Goal: Task Accomplishment & Management: Complete application form

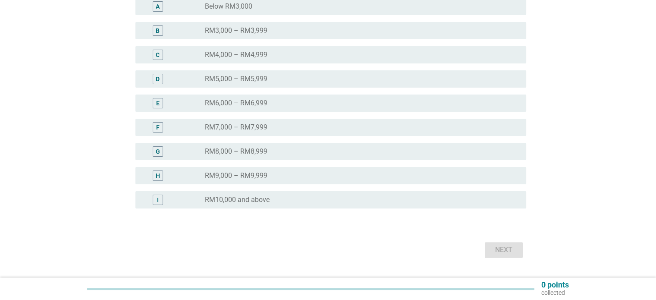
scroll to position [172, 0]
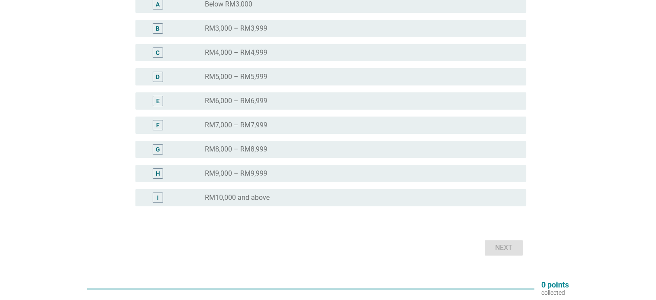
click at [284, 196] on div "radio_button_unchecked RM10,000 and above" at bounding box center [358, 197] width 307 height 9
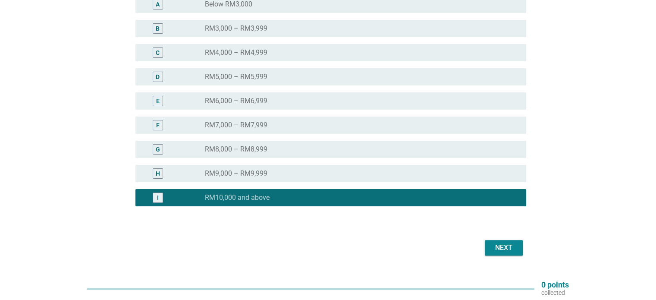
click at [511, 251] on div "Next" at bounding box center [503, 247] width 24 height 10
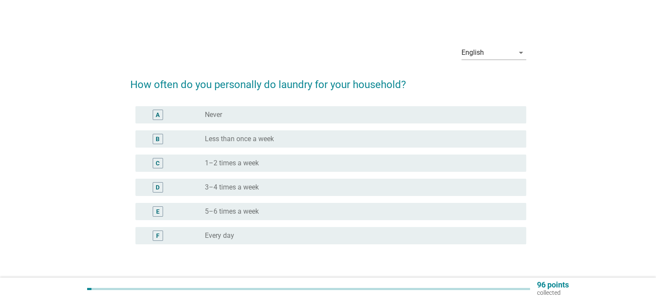
click at [347, 161] on div "radio_button_unchecked 1–2 times a week" at bounding box center [358, 163] width 307 height 9
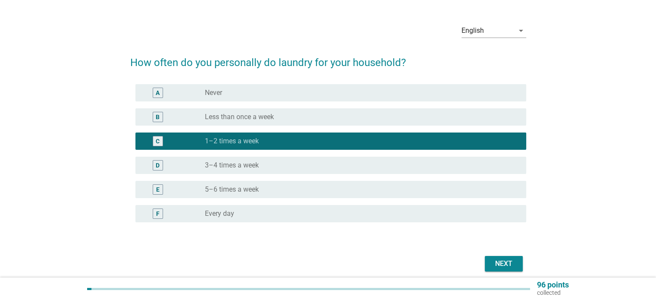
scroll to position [43, 0]
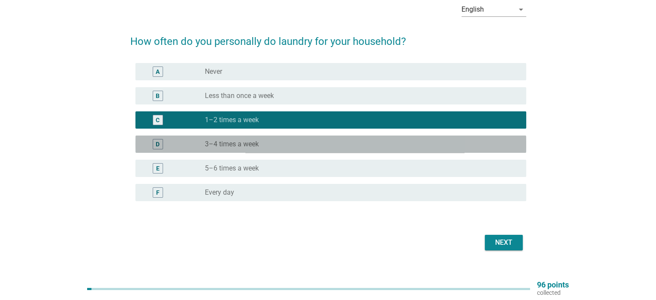
click at [229, 145] on label "3–4 times a week" at bounding box center [232, 144] width 54 height 9
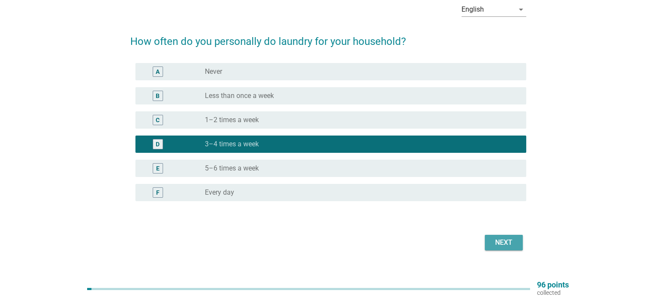
click at [511, 247] on div "Next" at bounding box center [503, 242] width 24 height 10
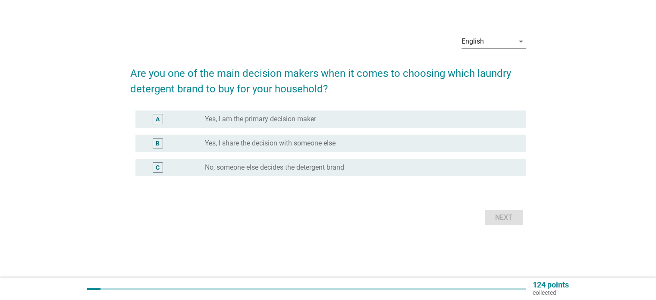
scroll to position [0, 0]
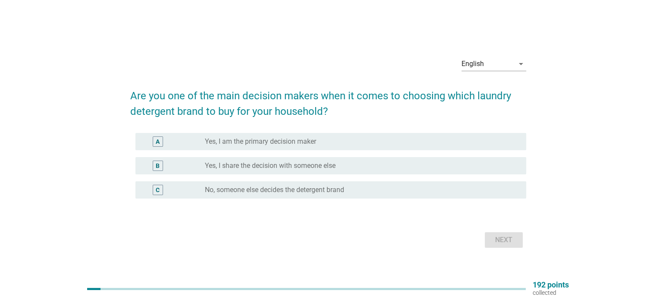
click at [264, 168] on label "Yes, I share the decision with someone else" at bounding box center [270, 165] width 131 height 9
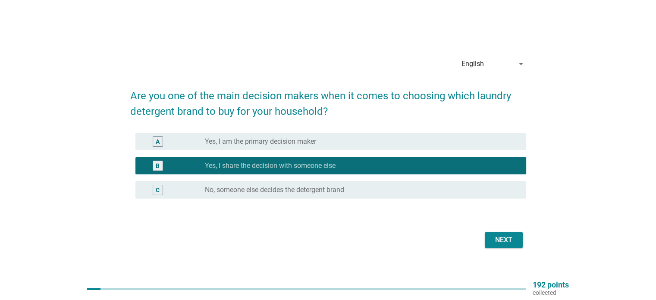
click at [492, 242] on div "Next" at bounding box center [503, 240] width 24 height 10
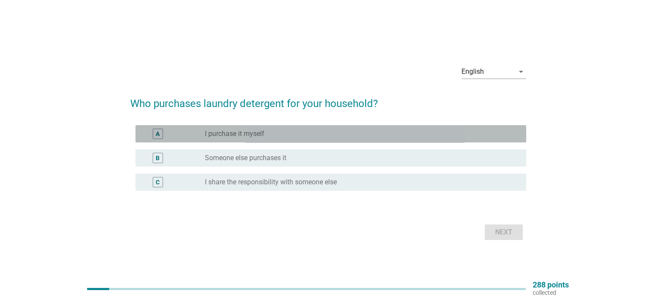
click at [283, 137] on div "radio_button_unchecked I purchase it myself" at bounding box center [358, 133] width 307 height 9
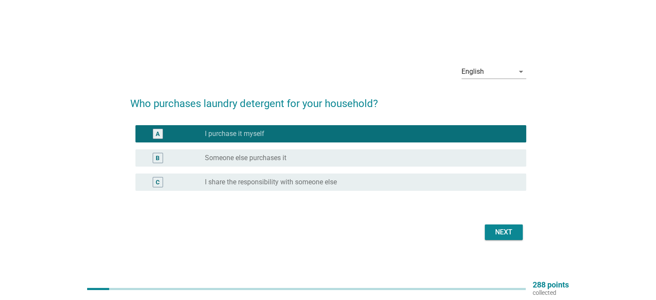
click at [493, 229] on div "Next" at bounding box center [503, 232] width 24 height 10
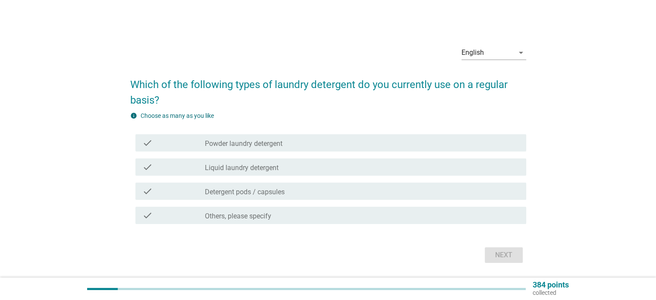
click at [234, 144] on label "Powder laundry detergent" at bounding box center [244, 143] width 78 height 9
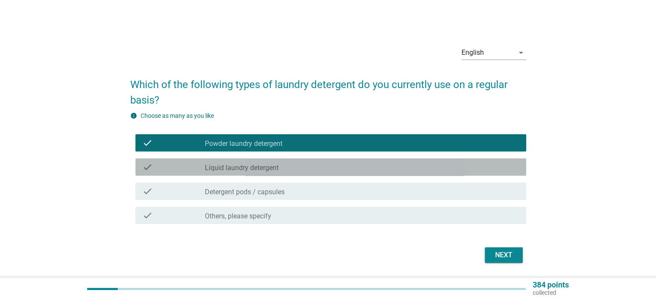
click at [236, 164] on label "Liquid laundry detergent" at bounding box center [242, 167] width 74 height 9
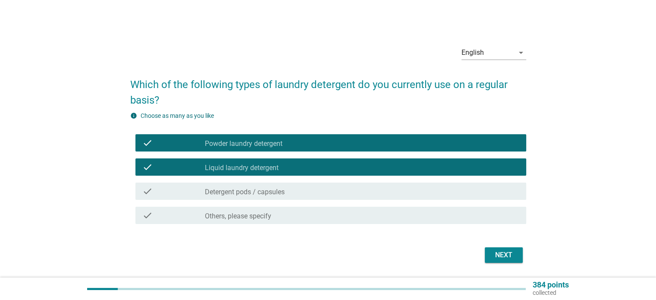
click at [241, 191] on label "Detergent pods / capsules" at bounding box center [245, 192] width 80 height 9
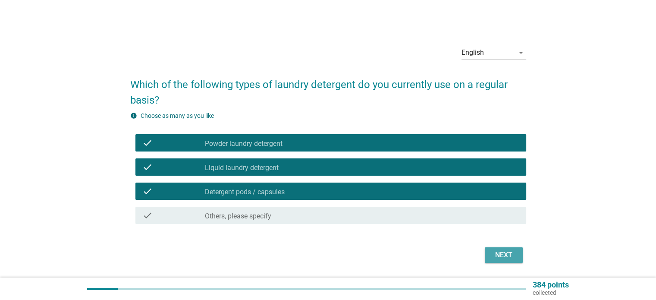
click at [508, 262] on button "Next" at bounding box center [504, 255] width 38 height 16
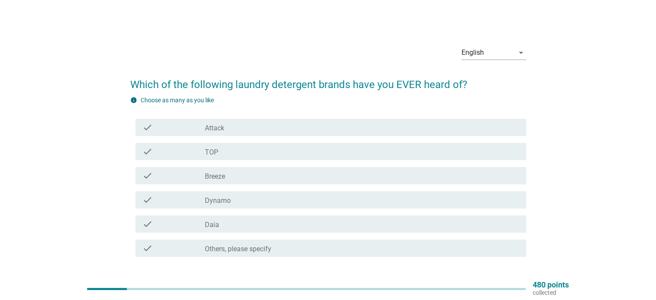
click at [291, 133] on div "check check_box_outline_blank Attack" at bounding box center [330, 127] width 391 height 17
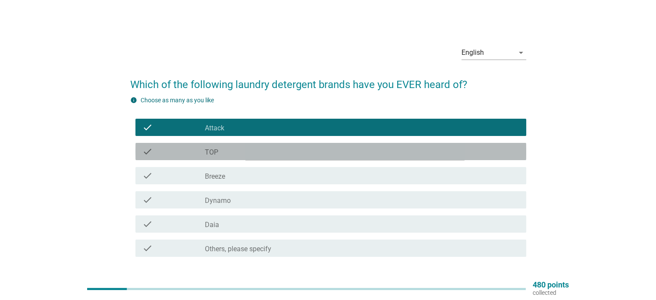
click at [291, 145] on div "check check_box_outline_blank TOP" at bounding box center [330, 151] width 391 height 17
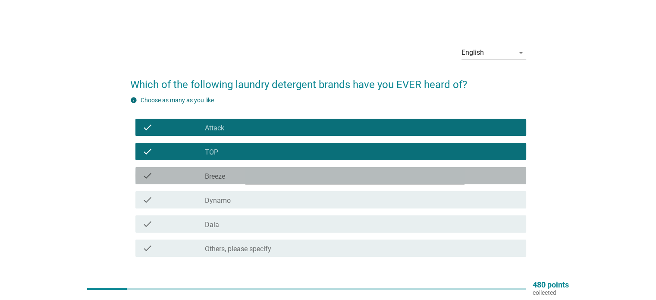
click at [288, 172] on div "check_box_outline_blank Breeze" at bounding box center [362, 175] width 314 height 10
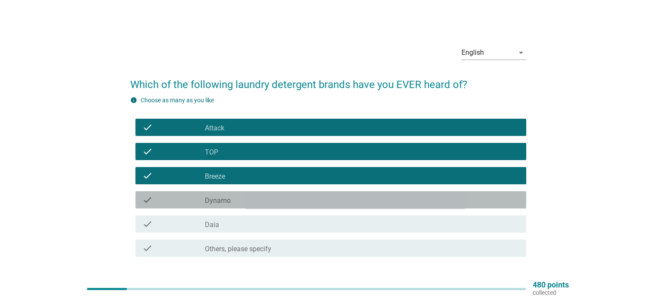
click at [287, 197] on div "check_box_outline_blank Dynamo" at bounding box center [362, 199] width 314 height 10
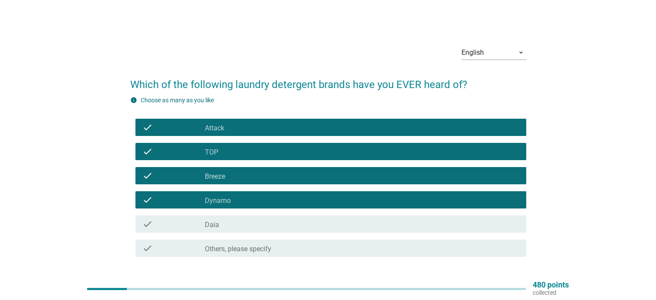
click at [294, 226] on div "check_box_outline_blank Daia" at bounding box center [362, 224] width 314 height 10
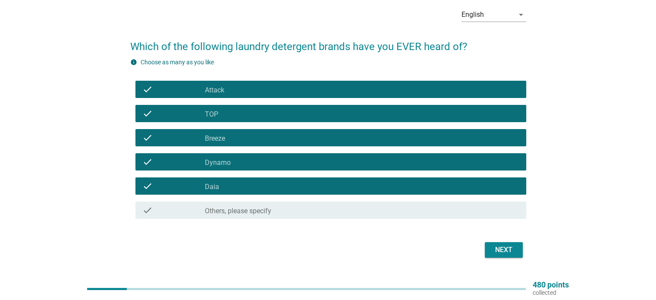
scroll to position [59, 0]
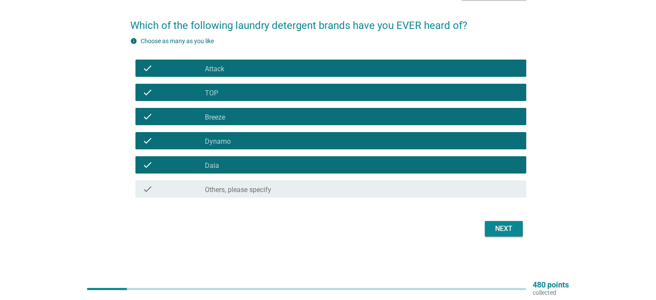
click at [494, 231] on div "Next" at bounding box center [503, 228] width 24 height 10
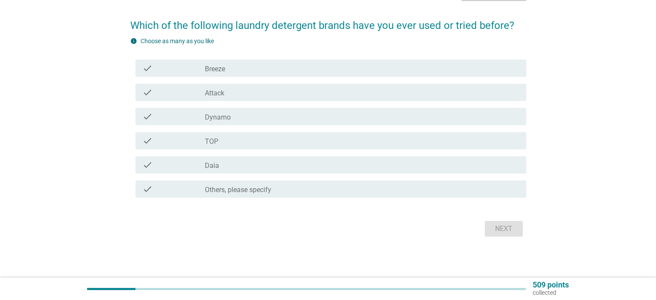
scroll to position [0, 0]
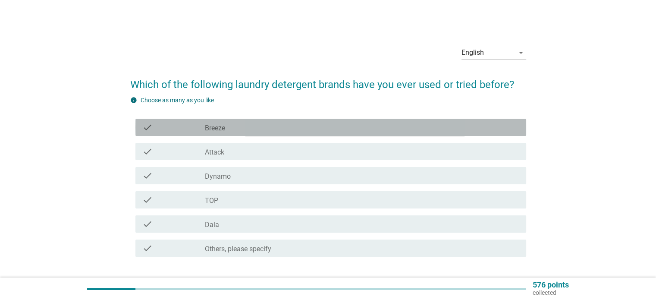
click at [232, 133] on div "check check_box_outline_blank Breeze" at bounding box center [330, 127] width 391 height 17
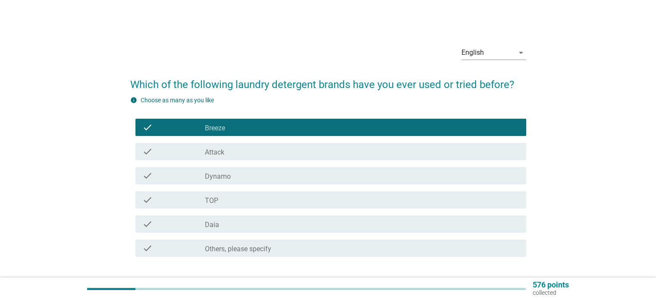
click at [230, 148] on div "check_box_outline_blank Attack" at bounding box center [362, 151] width 314 height 10
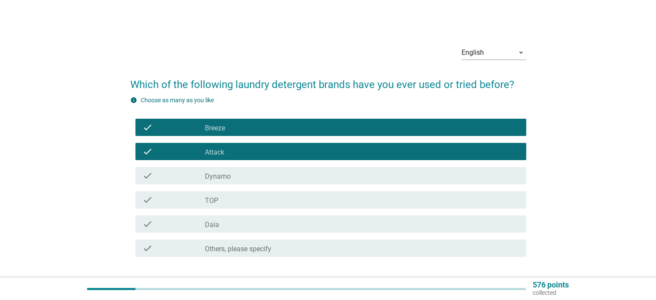
click at [229, 165] on div "check check_box_outline_blank Dynamo" at bounding box center [328, 175] width 396 height 24
click at [231, 174] on div "check_box_outline_blank Dynamo" at bounding box center [362, 175] width 314 height 10
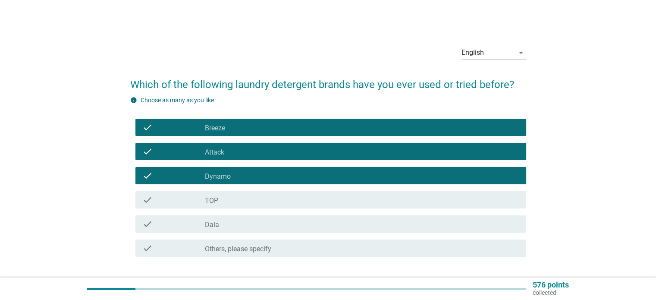
click at [234, 208] on div "check check_box_outline_blank TOP" at bounding box center [328, 200] width 396 height 24
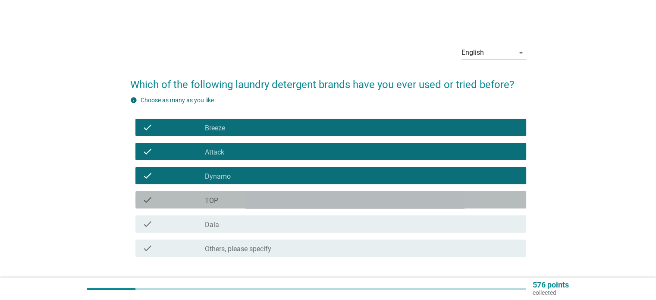
click at [235, 201] on div "check_box_outline_blank TOP" at bounding box center [362, 199] width 314 height 10
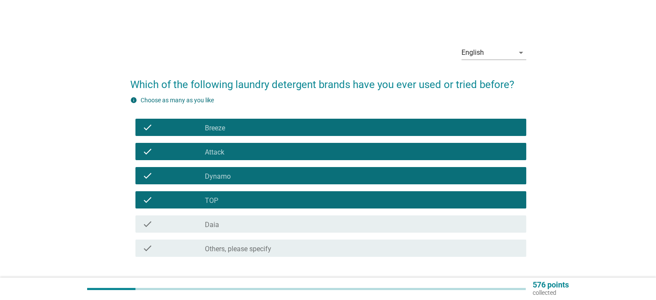
click at [239, 227] on div "check_box_outline_blank Daia" at bounding box center [362, 224] width 314 height 10
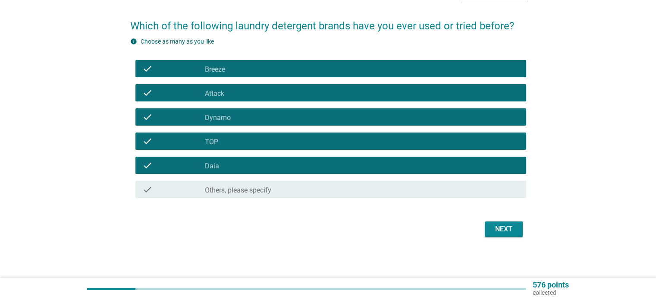
scroll to position [59, 0]
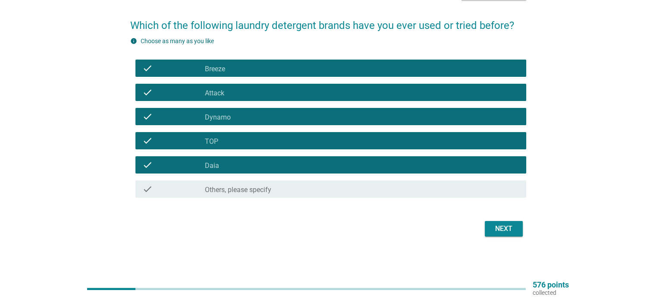
click at [510, 225] on div "Next" at bounding box center [503, 228] width 24 height 10
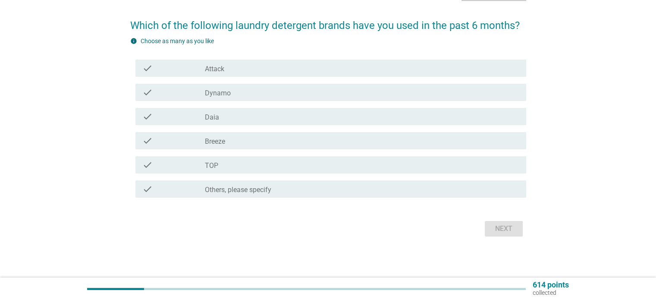
scroll to position [0, 0]
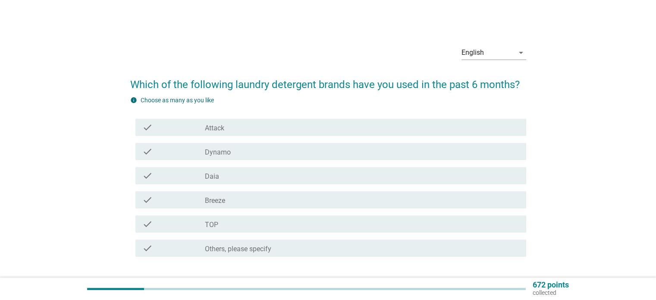
click at [246, 151] on div "check_box Dynamo" at bounding box center [362, 151] width 314 height 10
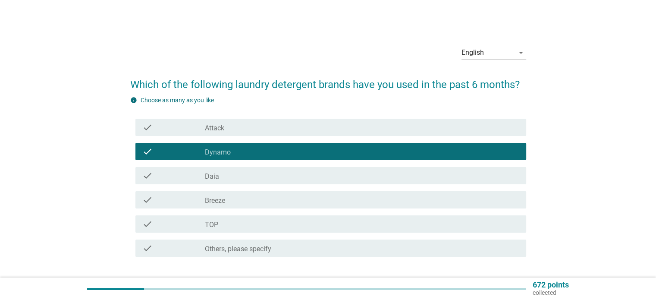
click at [246, 167] on div "check check_box Daia" at bounding box center [330, 175] width 391 height 17
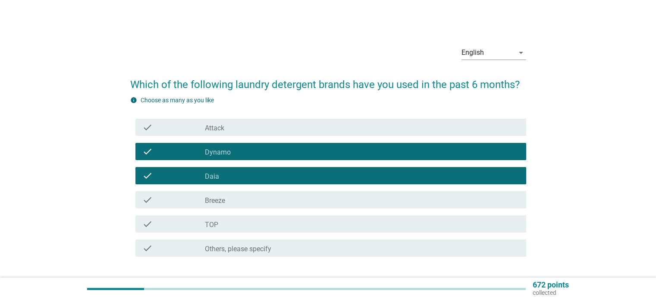
drag, startPoint x: 245, startPoint y: 199, endPoint x: 242, endPoint y: 213, distance: 14.9
click at [245, 201] on div "check_box Breeze" at bounding box center [362, 199] width 314 height 10
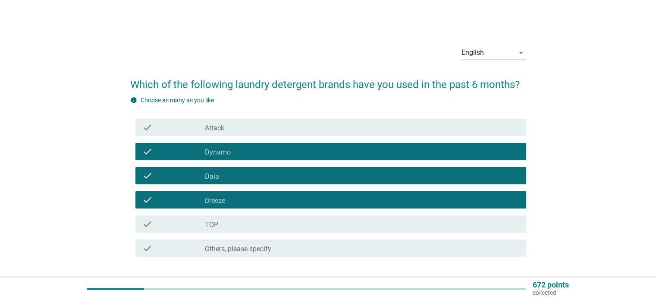
click at [242, 214] on div "check check_box TOP" at bounding box center [328, 224] width 396 height 24
click at [242, 123] on div "check_box Attack" at bounding box center [362, 127] width 314 height 10
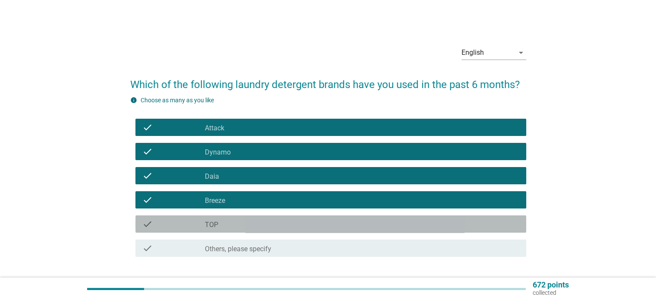
click at [236, 225] on div "check_box TOP" at bounding box center [362, 224] width 314 height 10
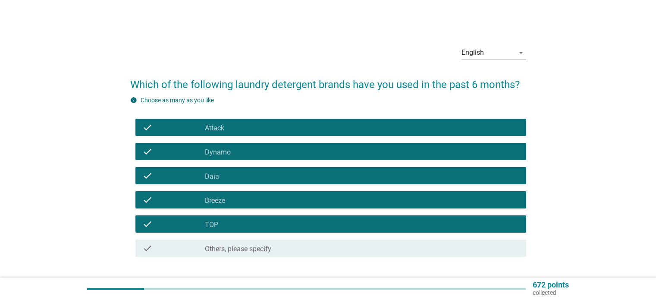
scroll to position [59, 0]
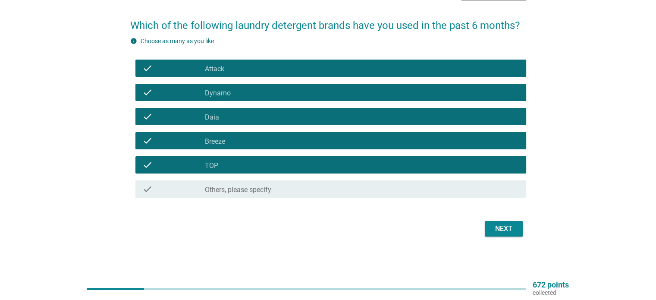
click at [485, 224] on button "Next" at bounding box center [504, 229] width 38 height 16
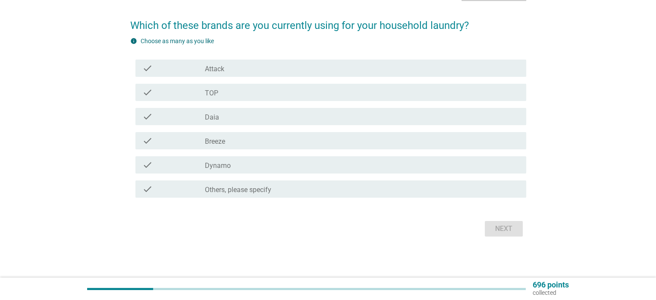
scroll to position [0, 0]
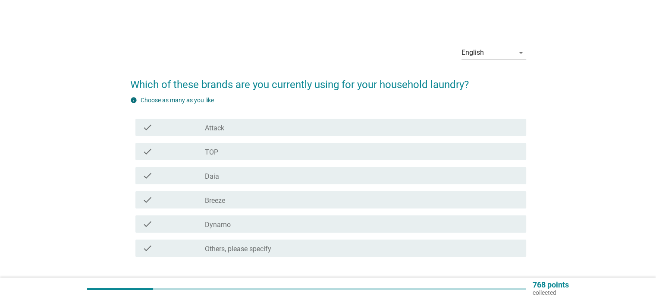
click at [229, 124] on div "check_box Attack" at bounding box center [362, 127] width 314 height 10
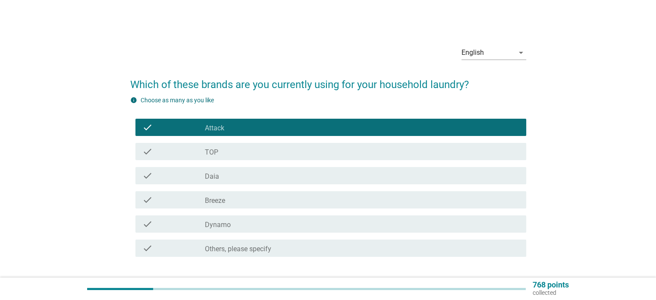
click at [231, 143] on div "check check_box TOP" at bounding box center [330, 151] width 391 height 17
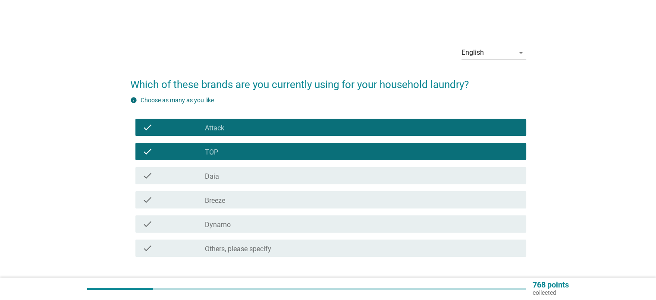
drag, startPoint x: 230, startPoint y: 188, endPoint x: 230, endPoint y: 181, distance: 6.5
click at [230, 187] on div "check check_box Attack check check_box TOP check check_box Daia check check_box…" at bounding box center [328, 187] width 396 height 145
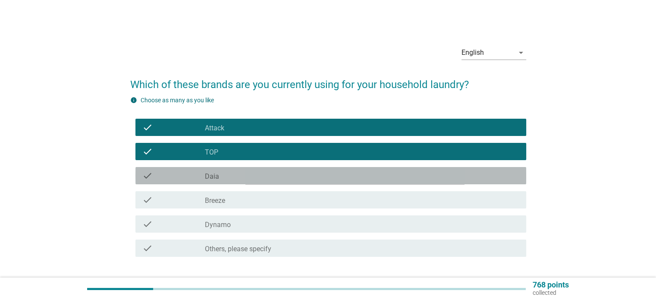
click at [229, 170] on div "check_box Daia" at bounding box center [362, 175] width 314 height 10
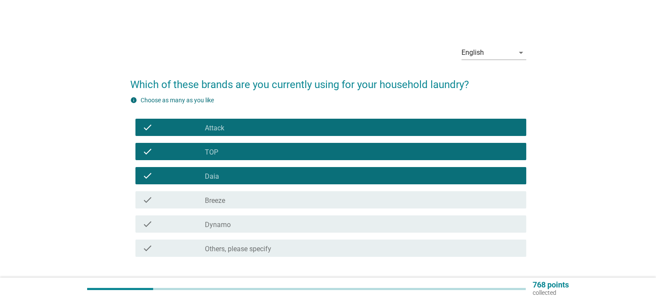
click at [235, 200] on div "check_box Breeze" at bounding box center [362, 199] width 314 height 10
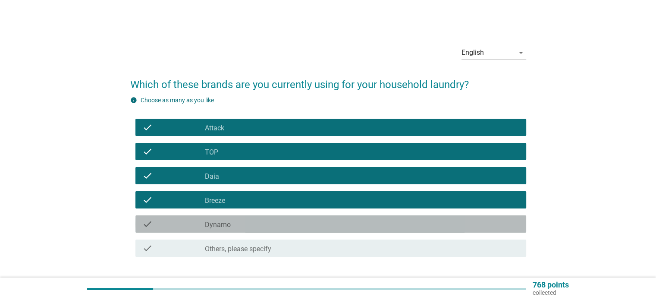
click at [233, 220] on div "check_box Dynamo" at bounding box center [362, 224] width 314 height 10
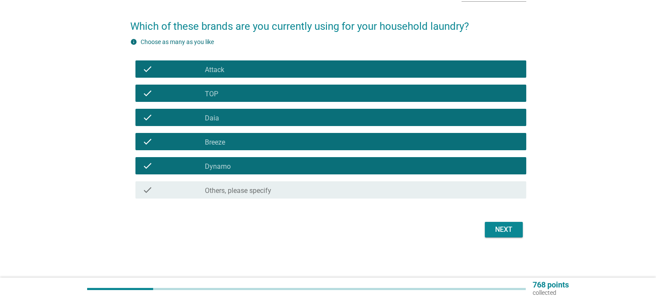
scroll to position [59, 0]
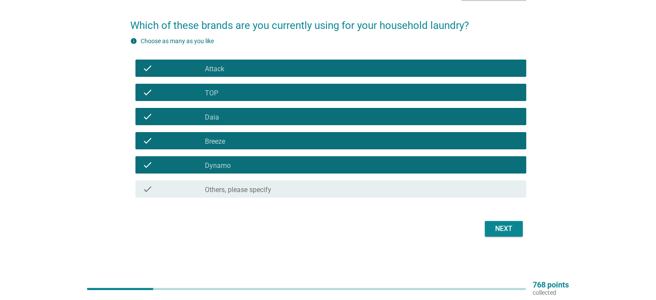
click at [494, 222] on button "Next" at bounding box center [504, 229] width 38 height 16
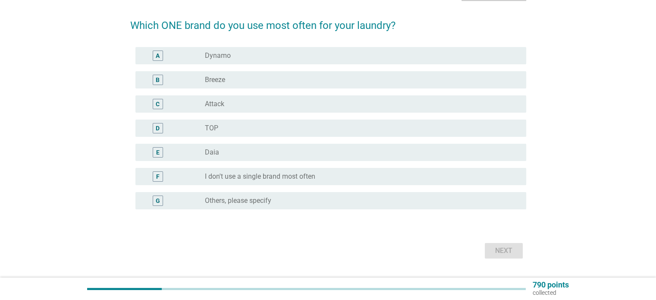
scroll to position [0, 0]
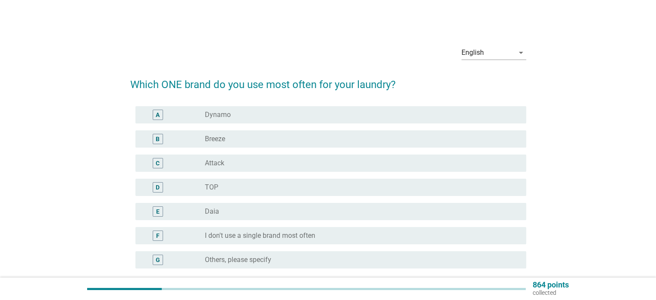
click at [236, 115] on div "radio_button_unchecked Dynamo" at bounding box center [358, 114] width 307 height 9
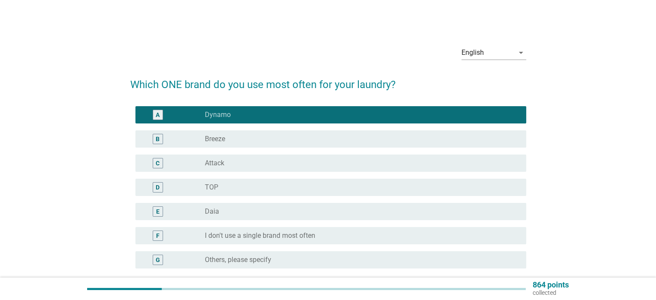
click at [238, 136] on div "radio_button_unchecked Breeze" at bounding box center [358, 138] width 307 height 9
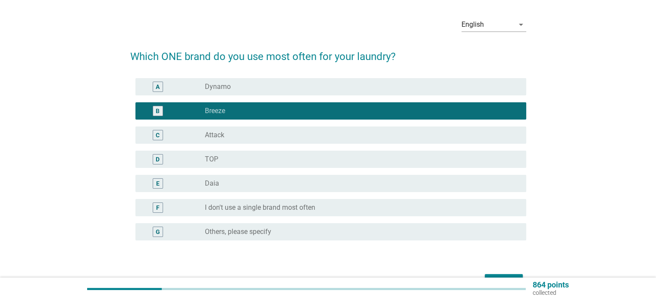
scroll to position [43, 0]
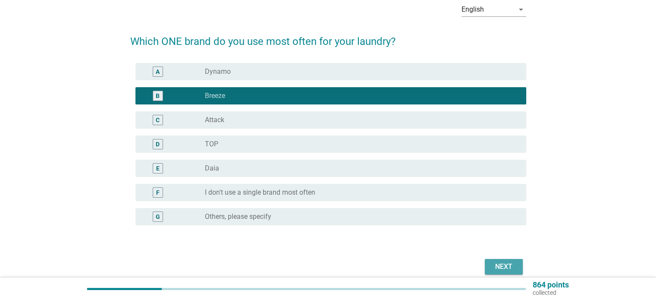
click at [496, 265] on div "Next" at bounding box center [503, 266] width 24 height 10
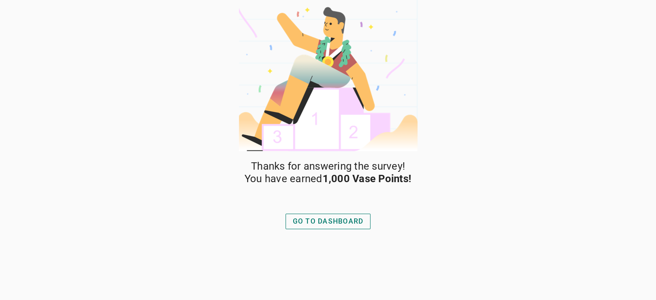
click at [328, 225] on div "GO TO DASHBOARD" at bounding box center [328, 221] width 71 height 10
